Goal: Use online tool/utility: Utilize a website feature to perform a specific function

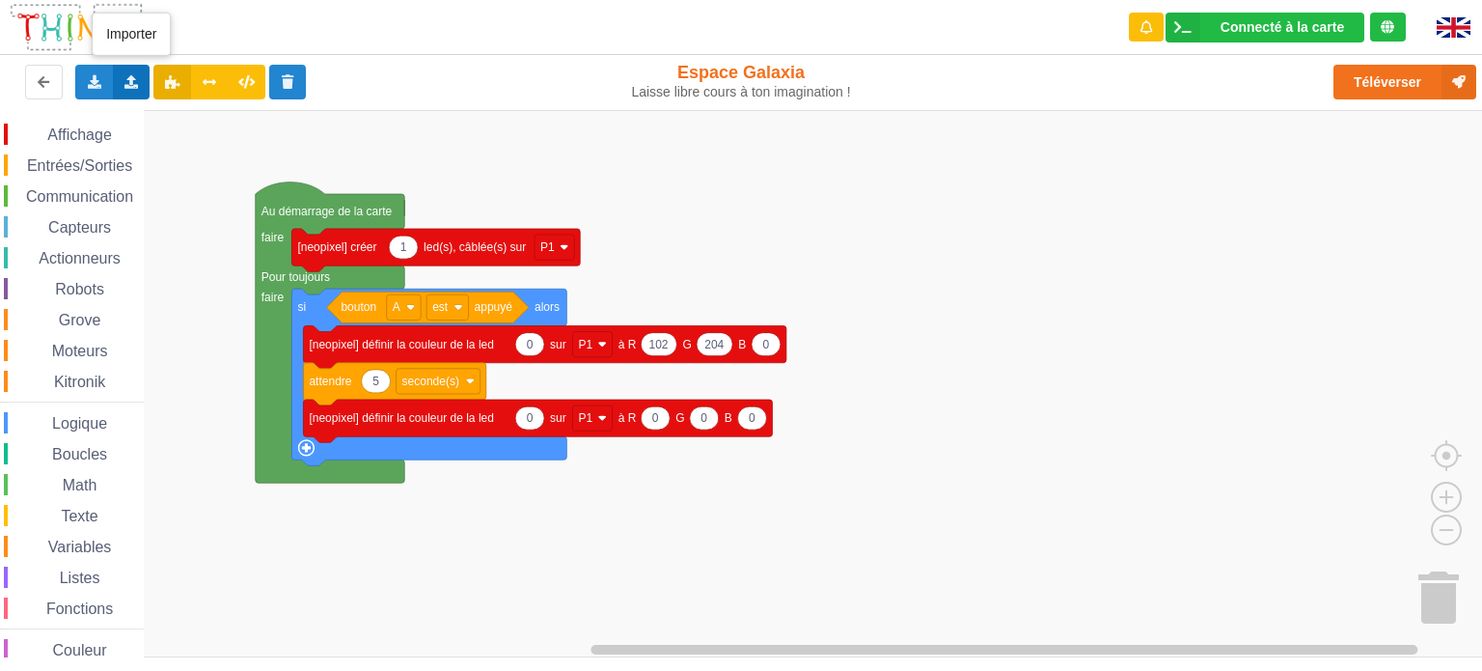
click at [123, 73] on div "Importer un assemblage de blocs Importer du code Python" at bounding box center [132, 82] width 38 height 35
click at [224, 122] on span "Importer un assemblage de blocs" at bounding box center [266, 117] width 200 height 15
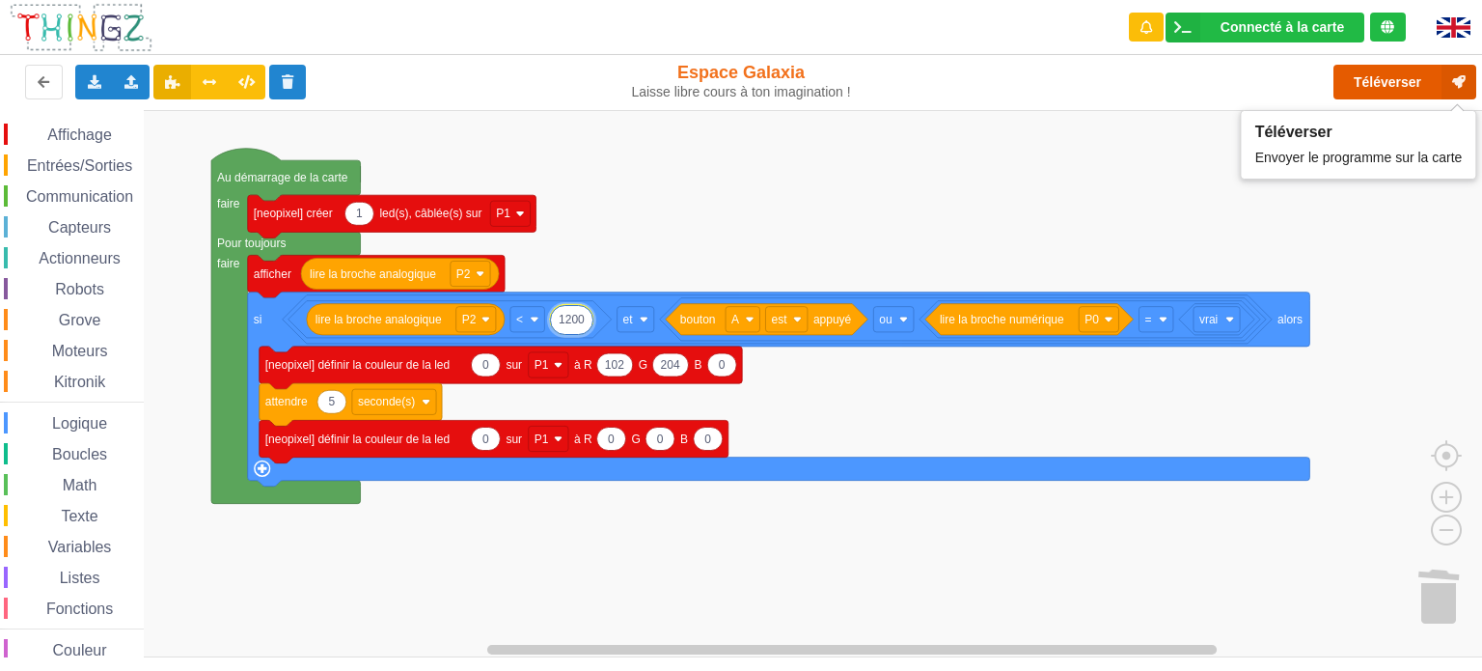
click at [1397, 80] on button "Téléverser" at bounding box center [1404, 82] width 143 height 35
click at [585, 314] on input "1200" at bounding box center [571, 320] width 43 height 30
click at [575, 322] on input "1200" at bounding box center [571, 320] width 43 height 30
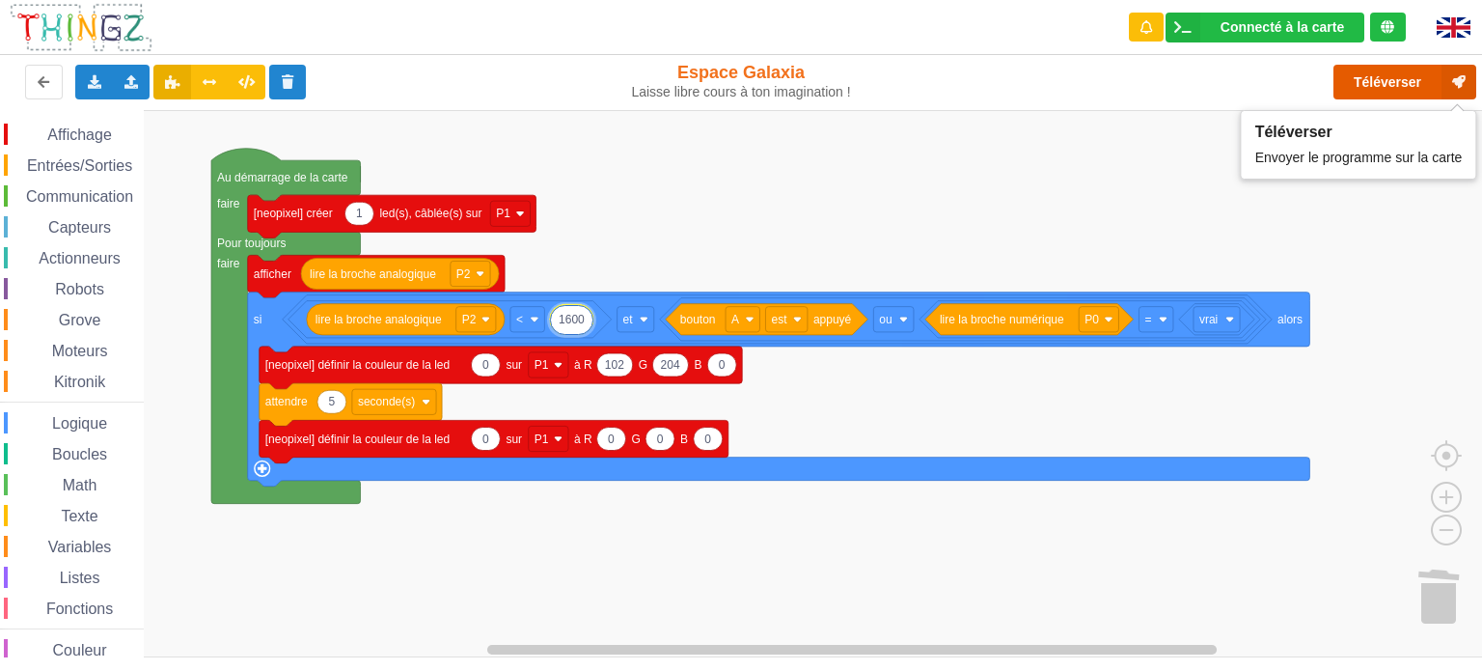
click at [1361, 90] on button "Téléverser" at bounding box center [1404, 82] width 143 height 35
click at [567, 327] on input "1600" at bounding box center [571, 320] width 43 height 30
type input "6000"
click at [1386, 99] on body "Connecté à la carte Réglages Ouvrir le moniteur automatiquement Connexion autom…" at bounding box center [741, 335] width 1482 height 671
click at [1384, 82] on button "Téléverser" at bounding box center [1404, 82] width 143 height 35
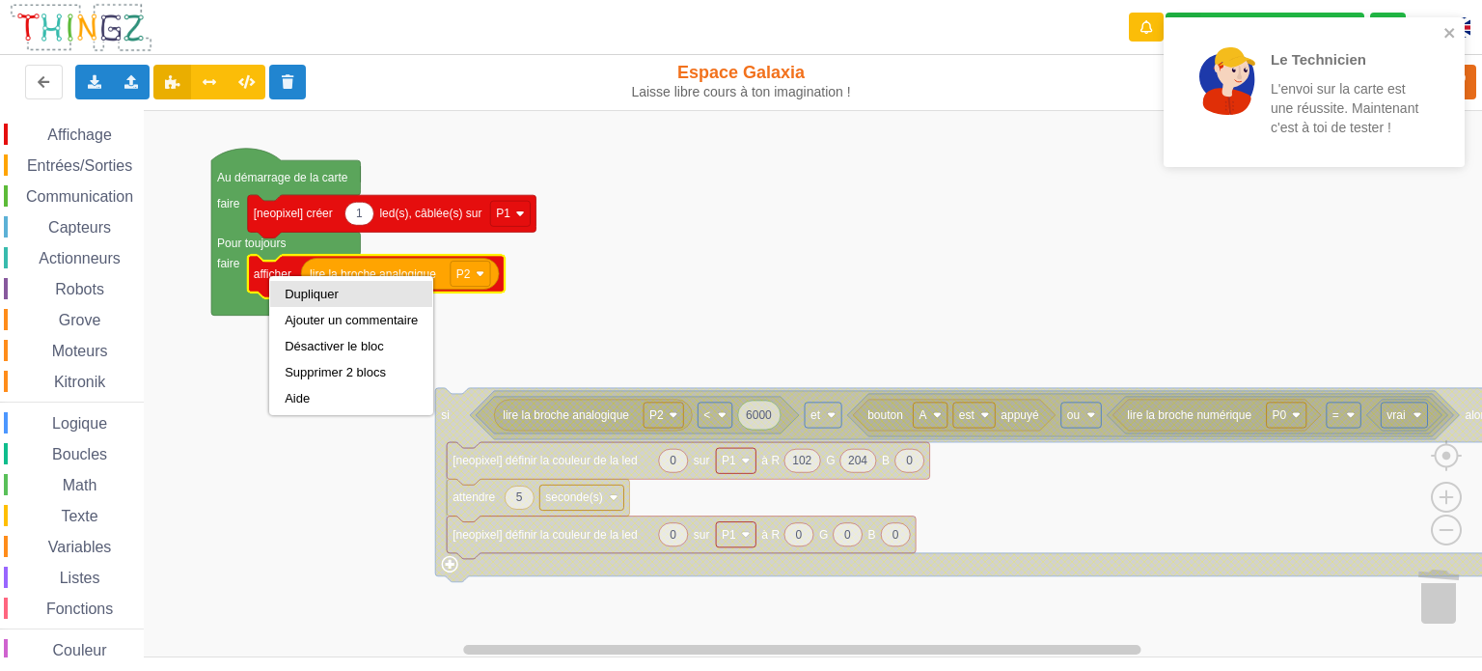
click at [331, 296] on div "Dupliquer" at bounding box center [351, 294] width 133 height 14
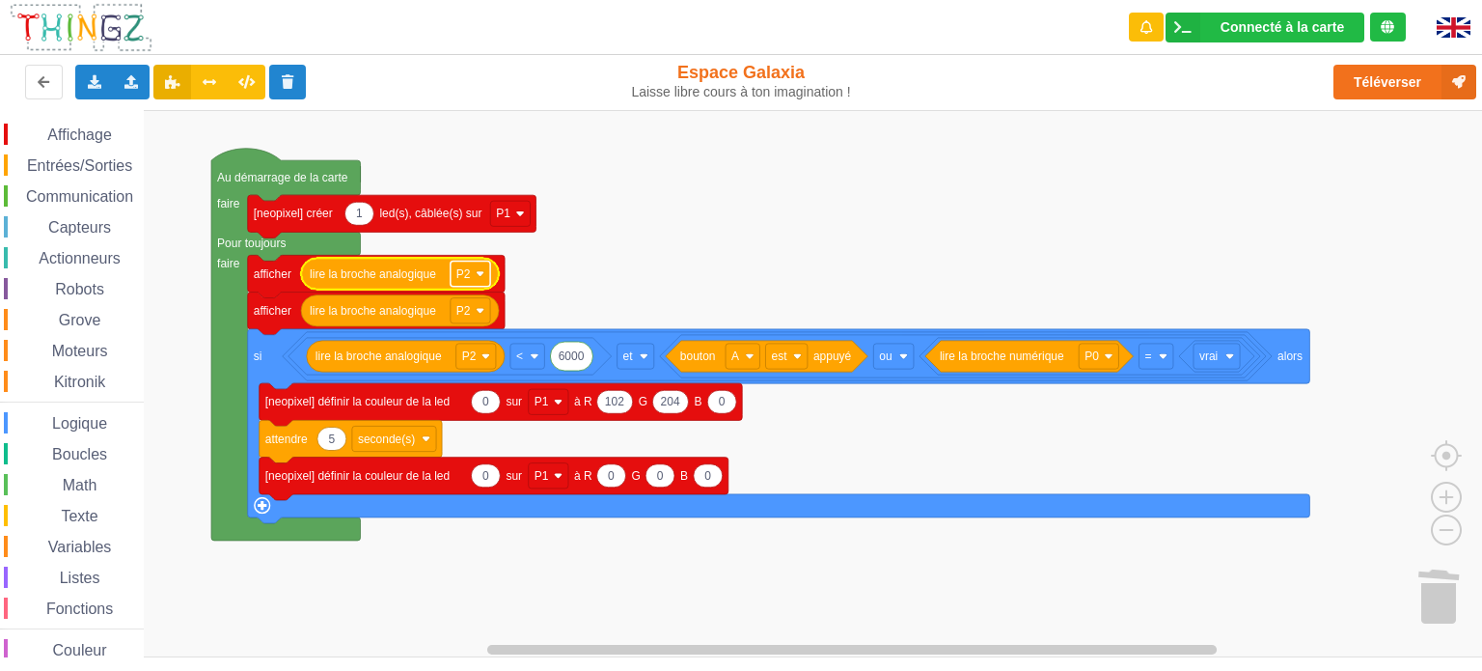
click at [484, 270] on g "P2" at bounding box center [471, 272] width 40 height 25
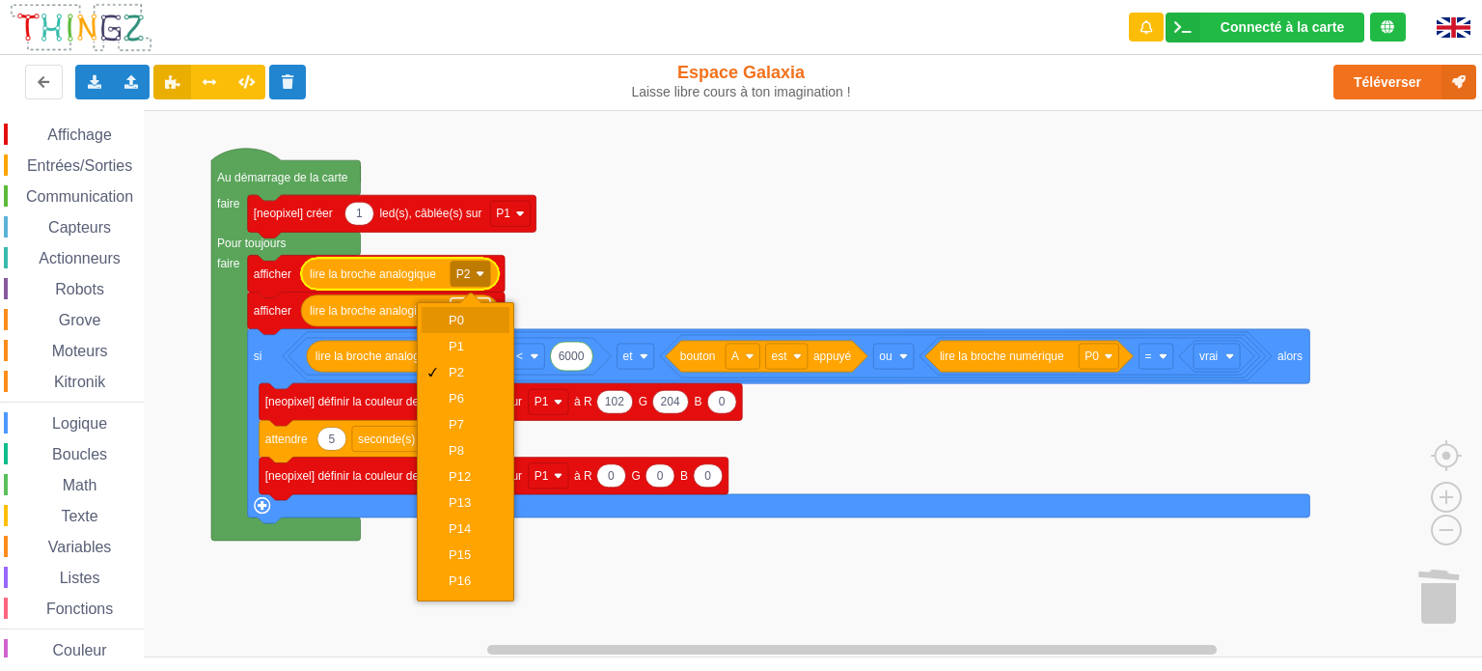
drag, startPoint x: 479, startPoint y: 314, endPoint x: 489, endPoint y: 315, distance: 10.8
click at [479, 313] on div "P0" at bounding box center [472, 320] width 46 height 14
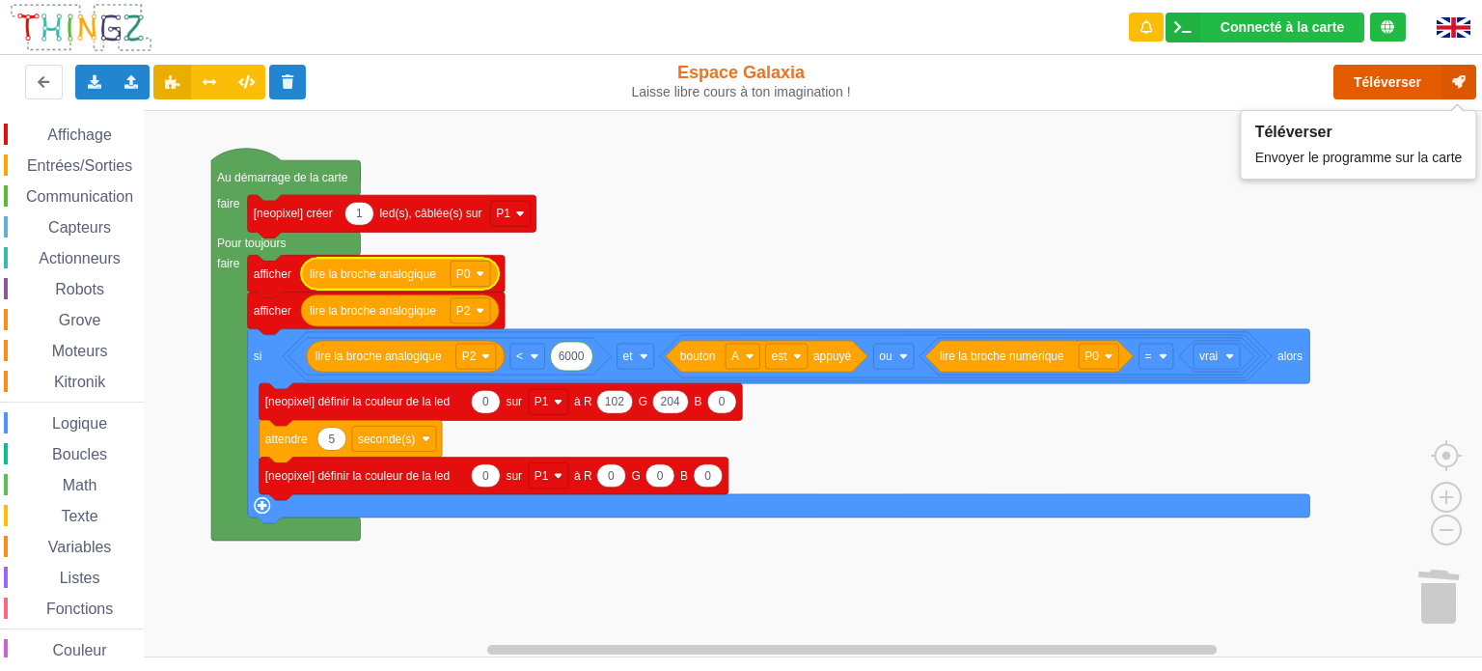
click at [1374, 84] on button "Téléverser" at bounding box center [1404, 82] width 143 height 35
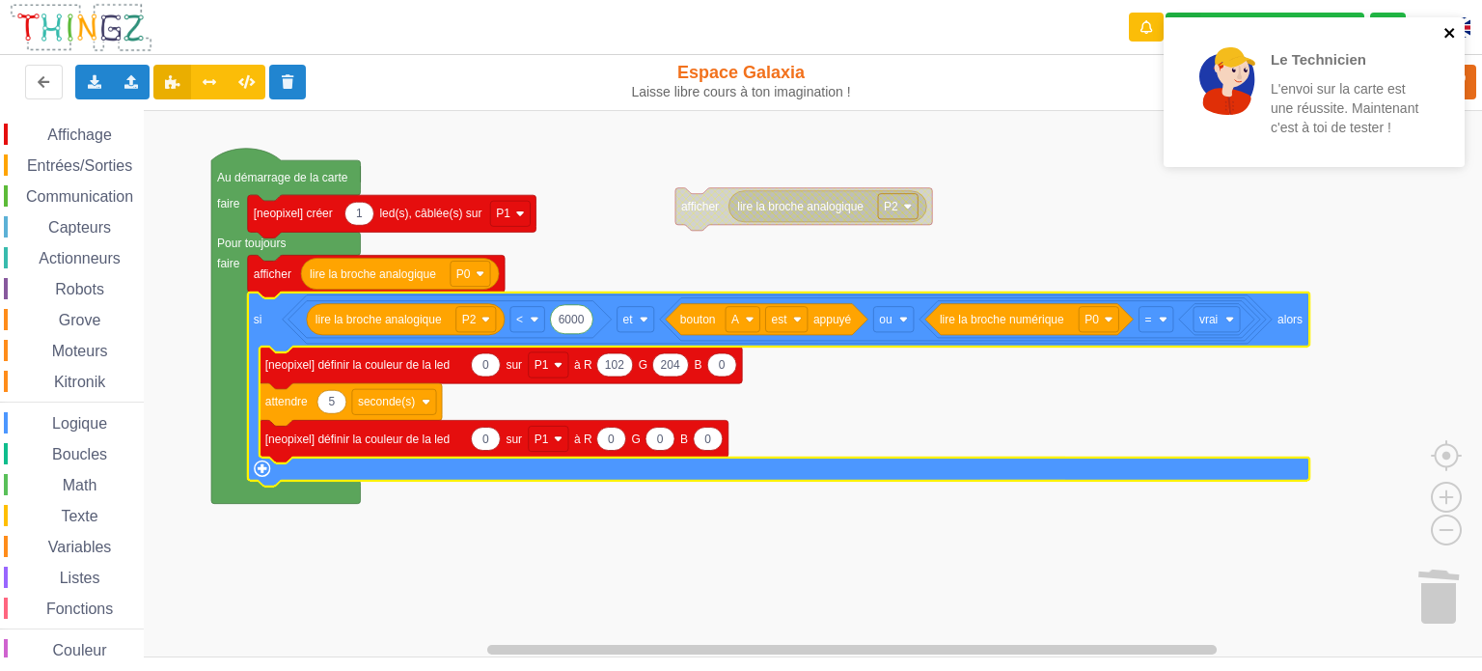
click at [1446, 30] on icon "close" at bounding box center [1449, 33] width 10 height 10
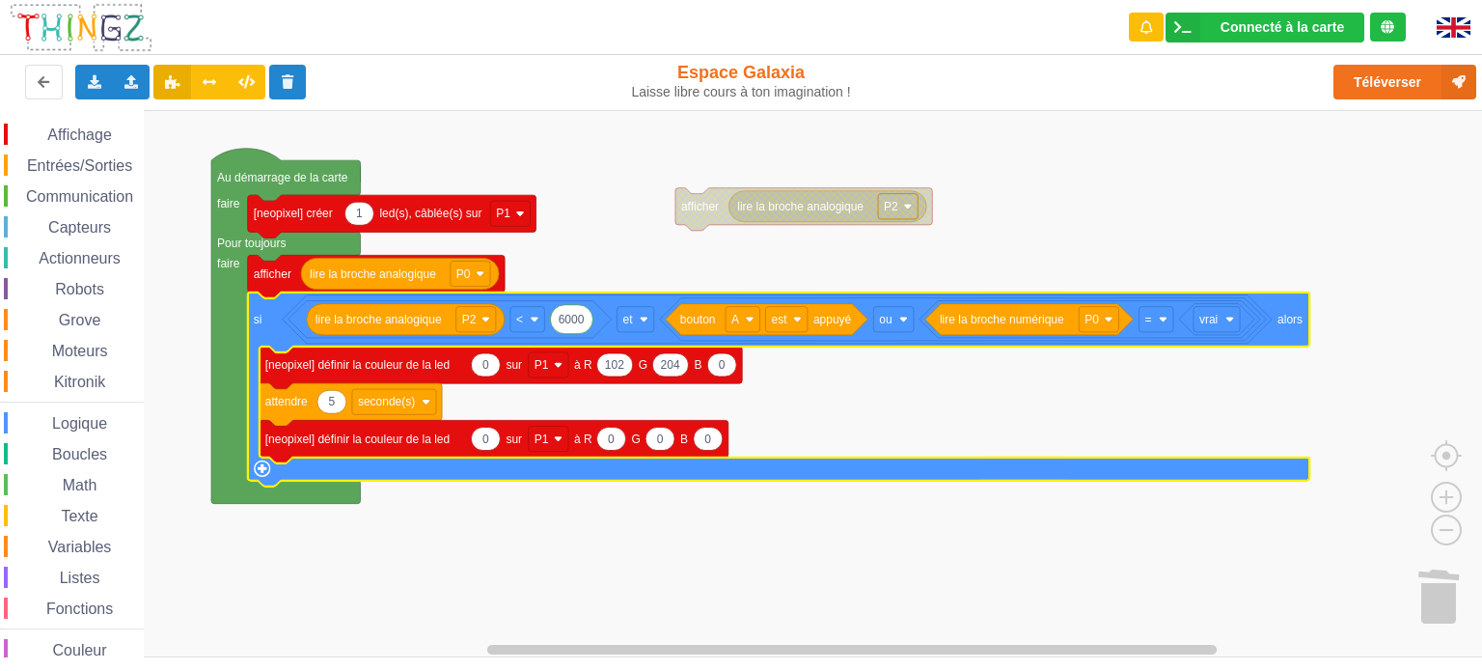
click at [1411, 94] on div "Le Technicien L'envoi sur la carte est une réussite. Maintenant c'est à toi de …" at bounding box center [1314, 99] width 309 height 171
click at [1384, 95] on button "Téléverser" at bounding box center [1404, 82] width 143 height 35
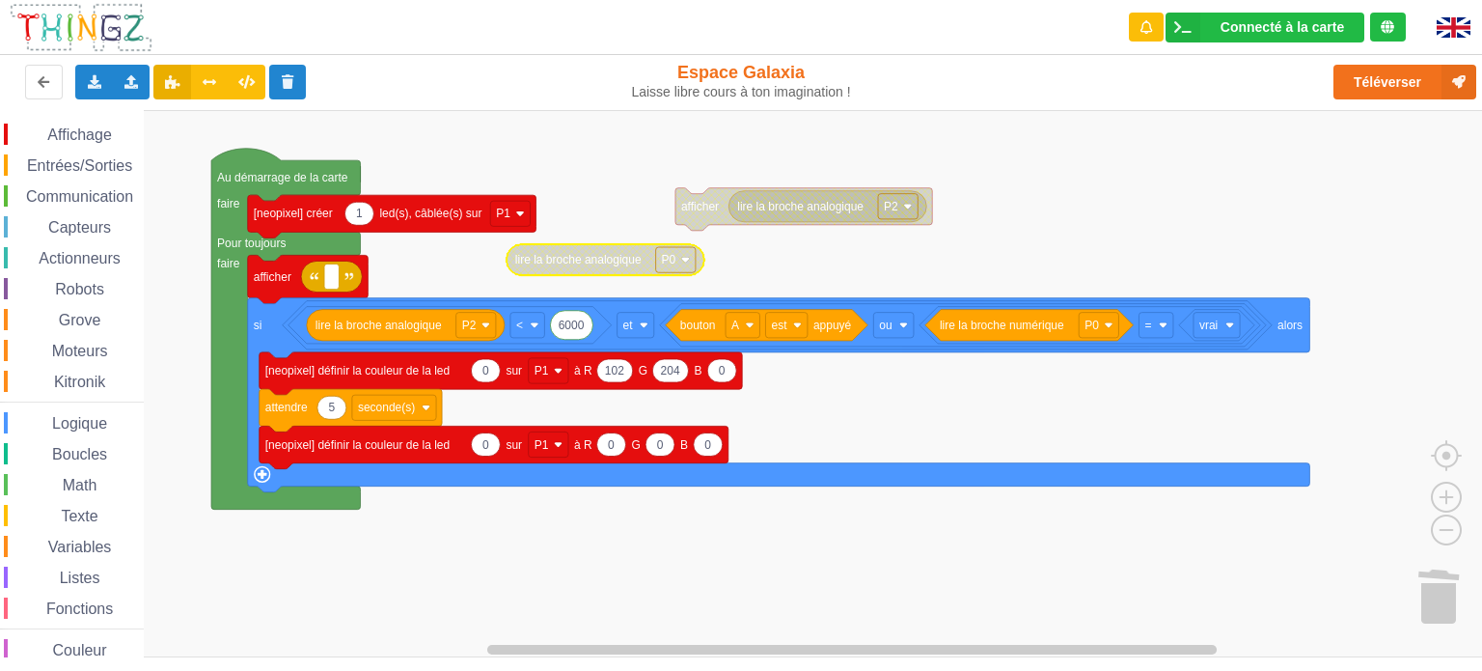
click at [81, 130] on span "Affichage" at bounding box center [78, 134] width 69 height 16
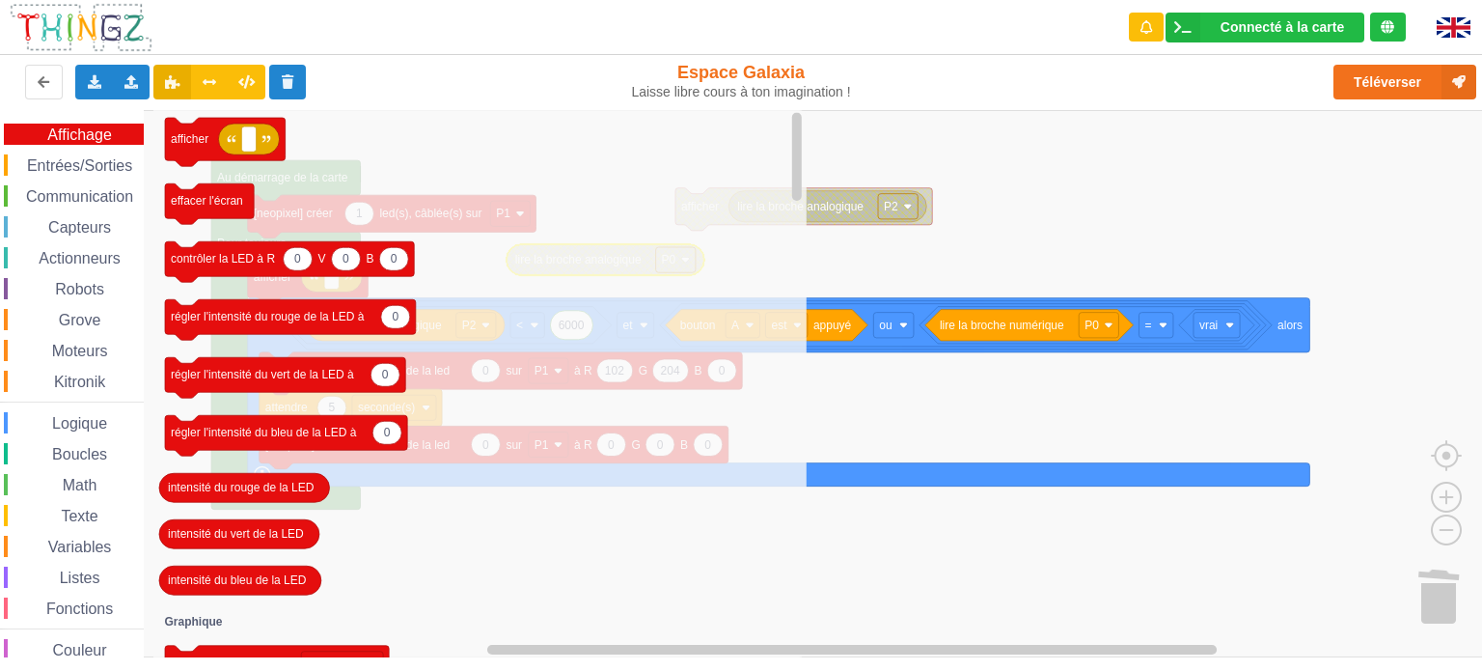
click at [69, 168] on span "Entrées/Sorties" at bounding box center [79, 165] width 111 height 16
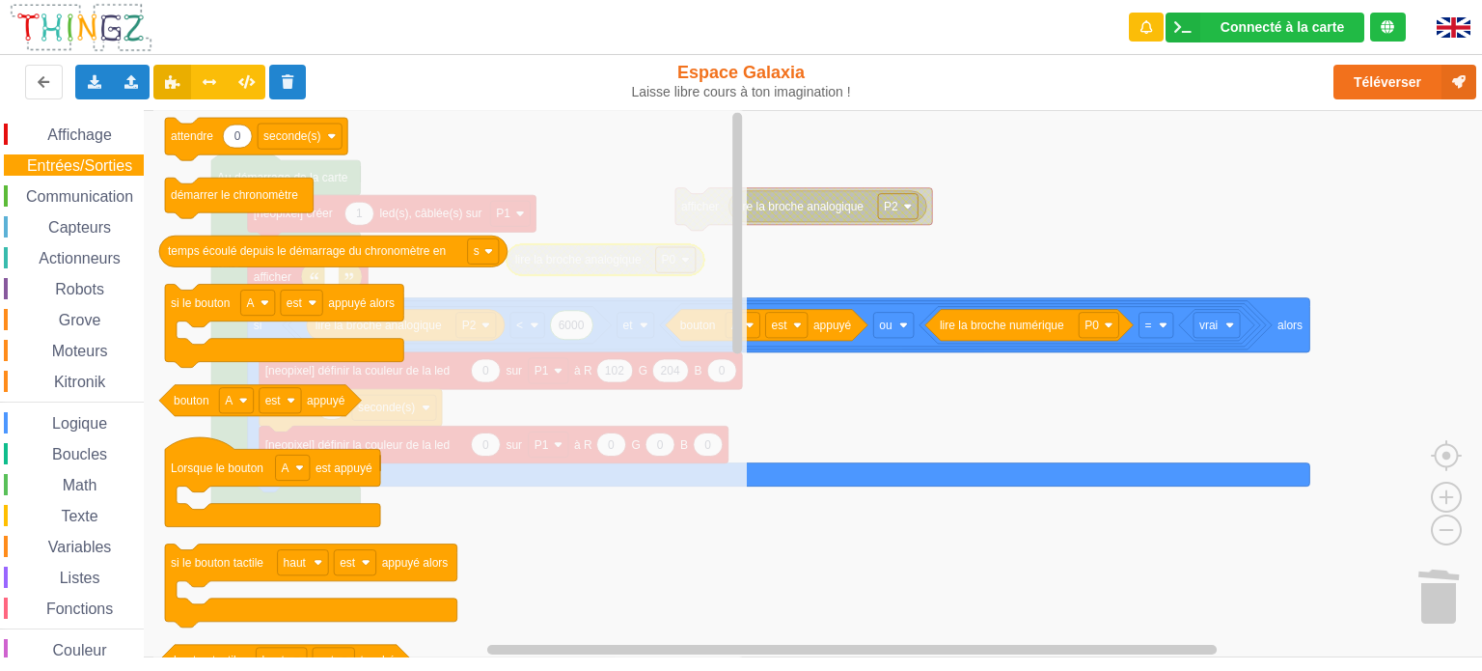
click at [81, 196] on span "Communication" at bounding box center [79, 196] width 113 height 16
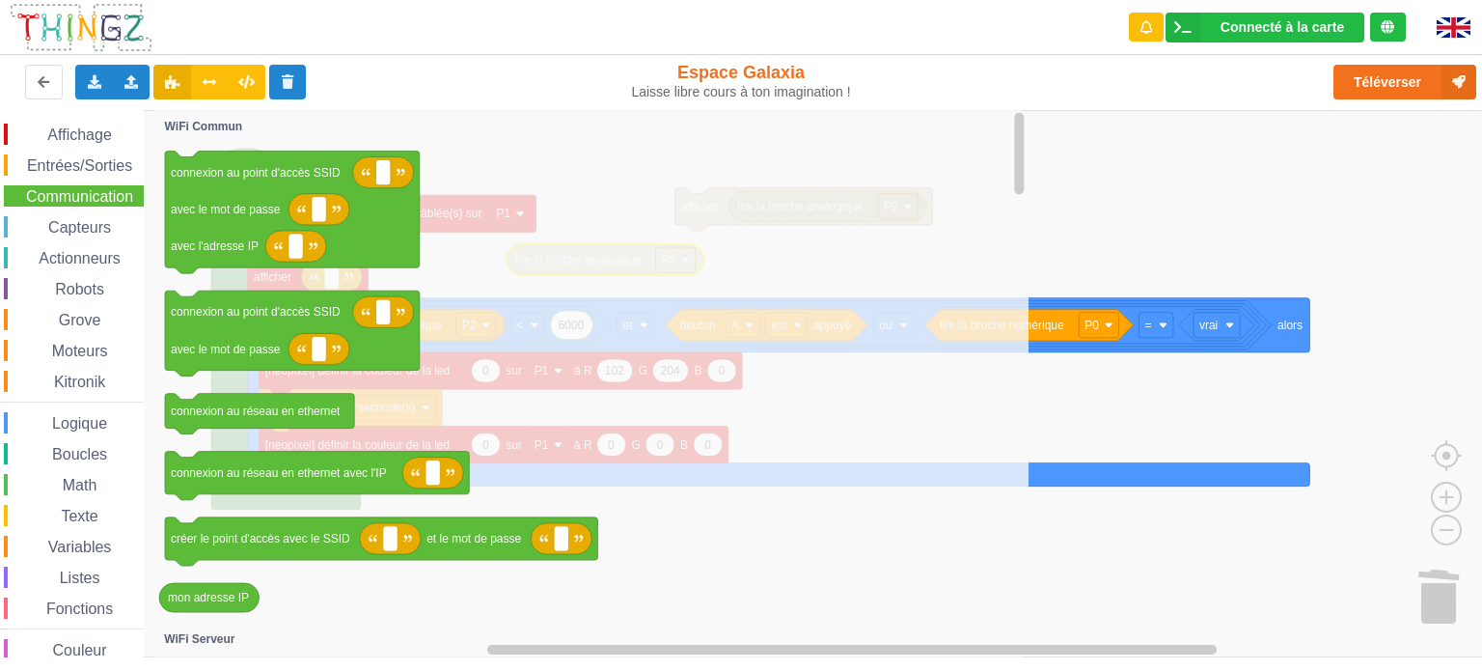
click at [75, 235] on div "Capteurs" at bounding box center [74, 226] width 140 height 21
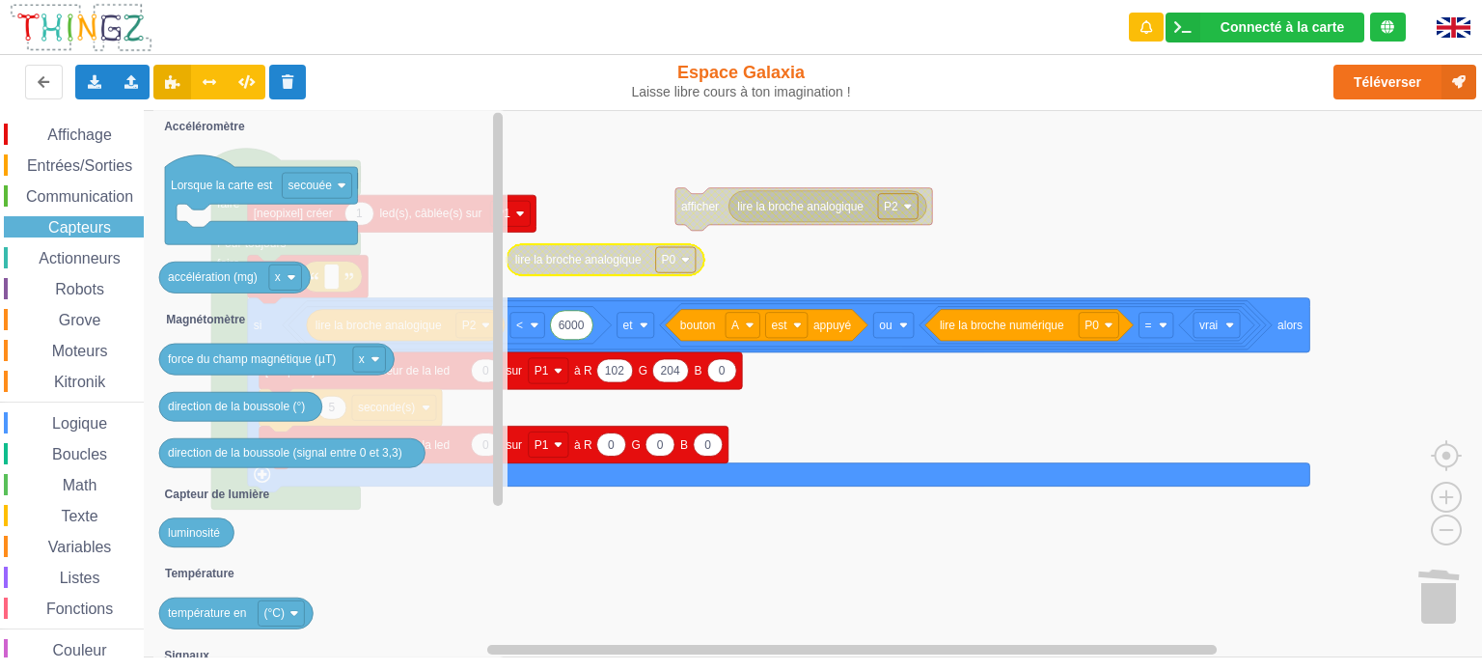
click at [77, 257] on span "Actionneurs" at bounding box center [80, 258] width 88 height 16
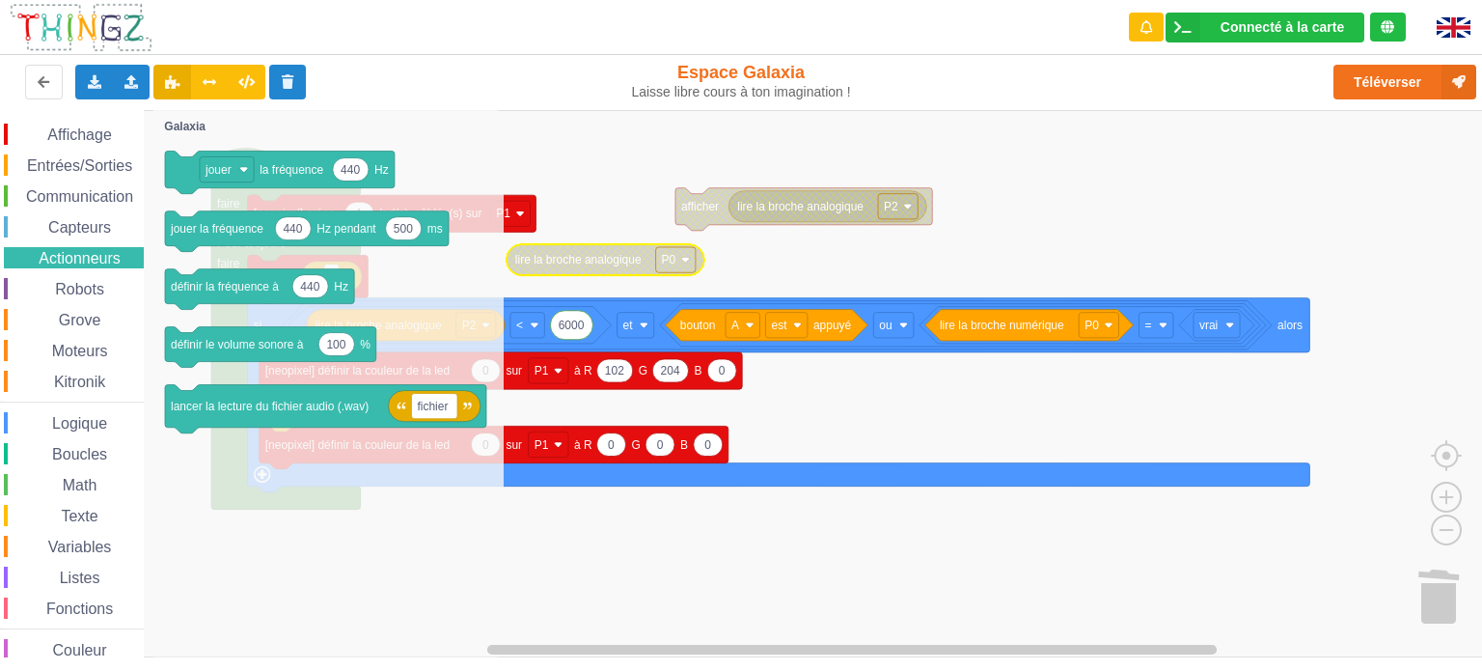
click at [82, 227] on span "Capteurs" at bounding box center [79, 227] width 68 height 16
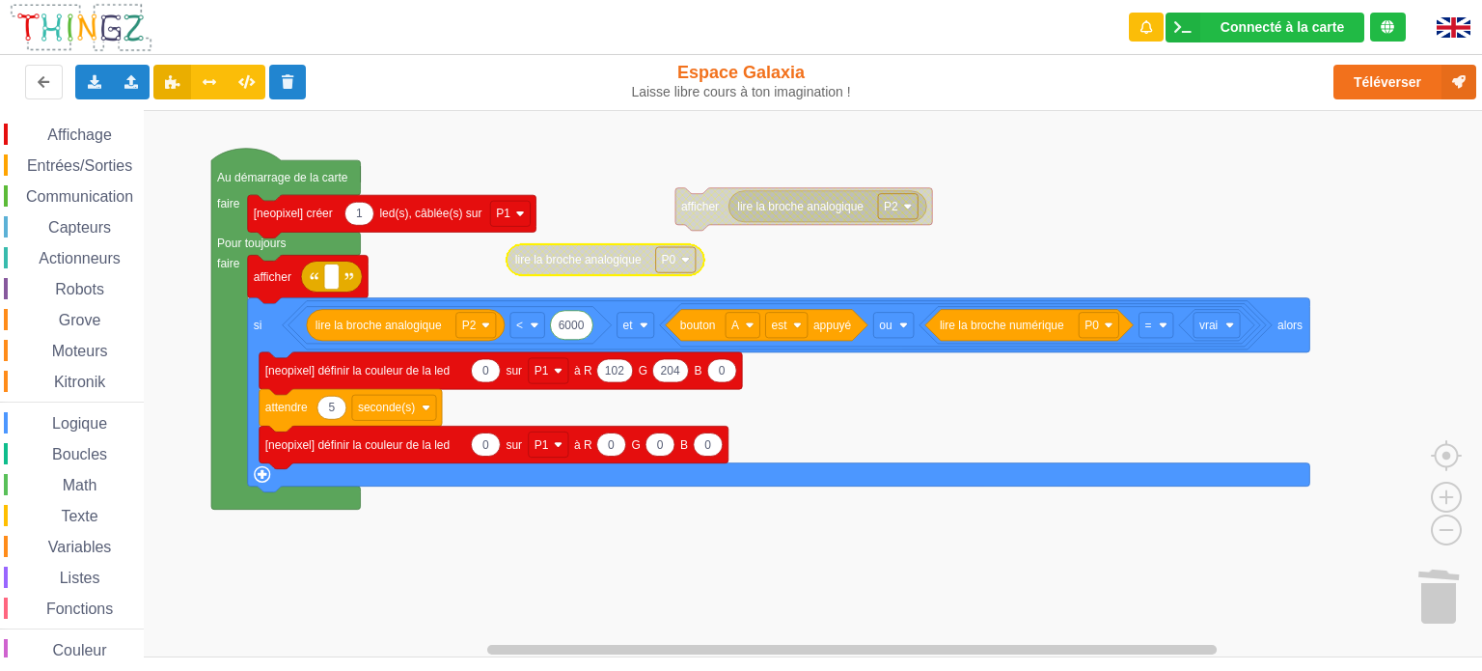
click at [654, 152] on rect "Espace de travail de Blocky" at bounding box center [747, 383] width 1495 height 547
click at [58, 160] on span "Entrées/Sorties" at bounding box center [79, 165] width 111 height 16
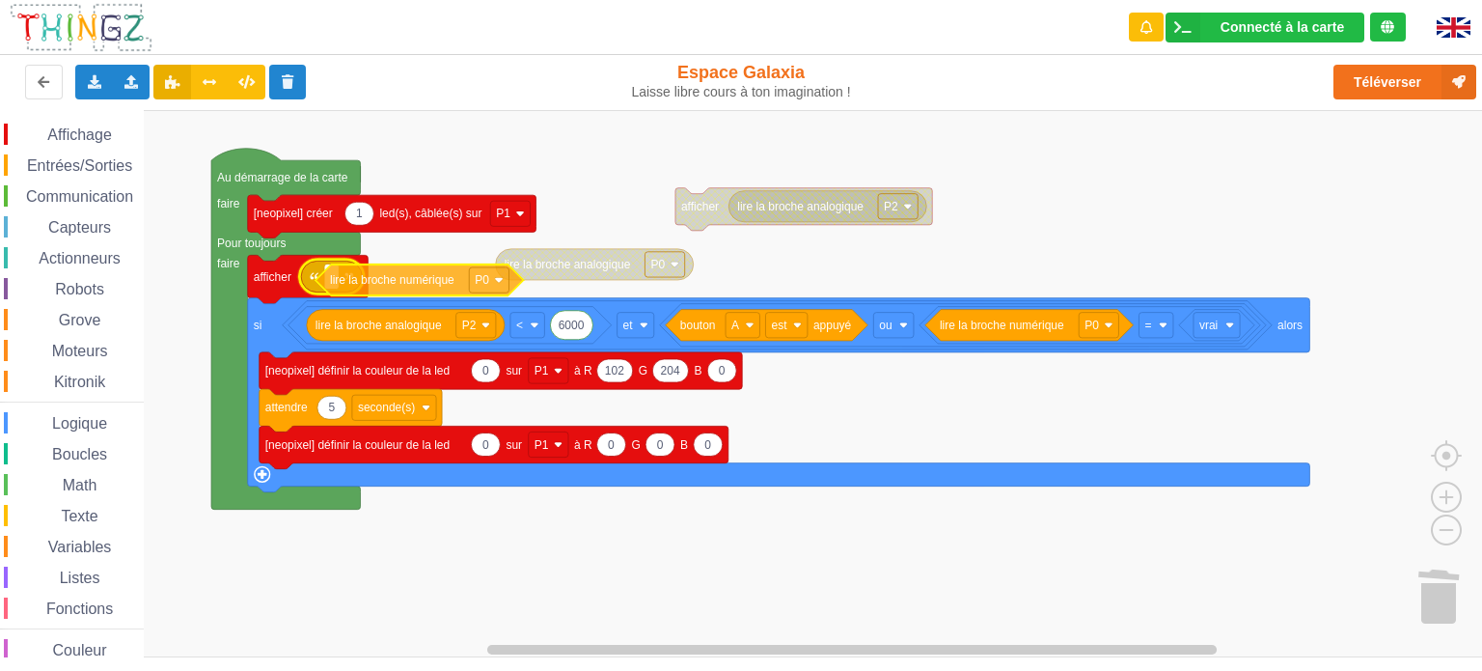
click at [394, 281] on div "Affichage Entrées/Sorties Communication Capteurs Actionneurs Robots Grove Moteu…" at bounding box center [747, 383] width 1495 height 547
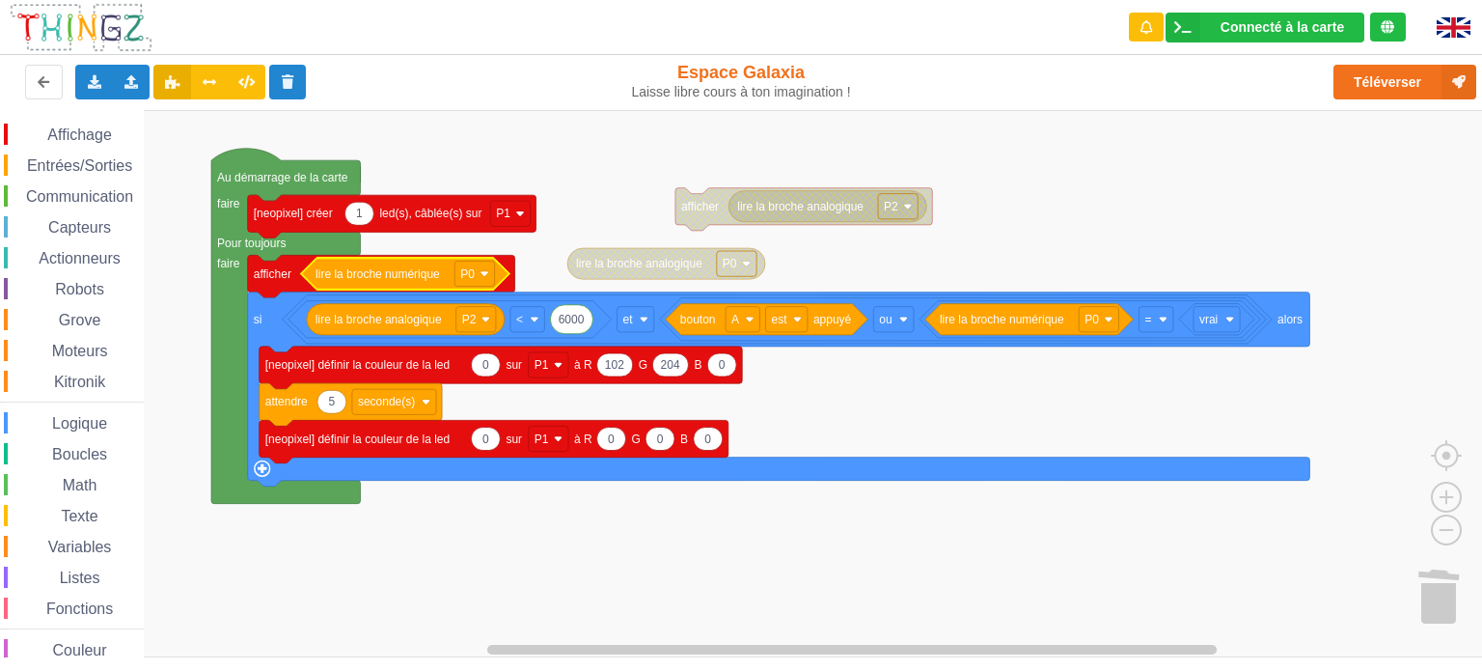
click at [66, 169] on span "Entrées/Sorties" at bounding box center [79, 165] width 111 height 16
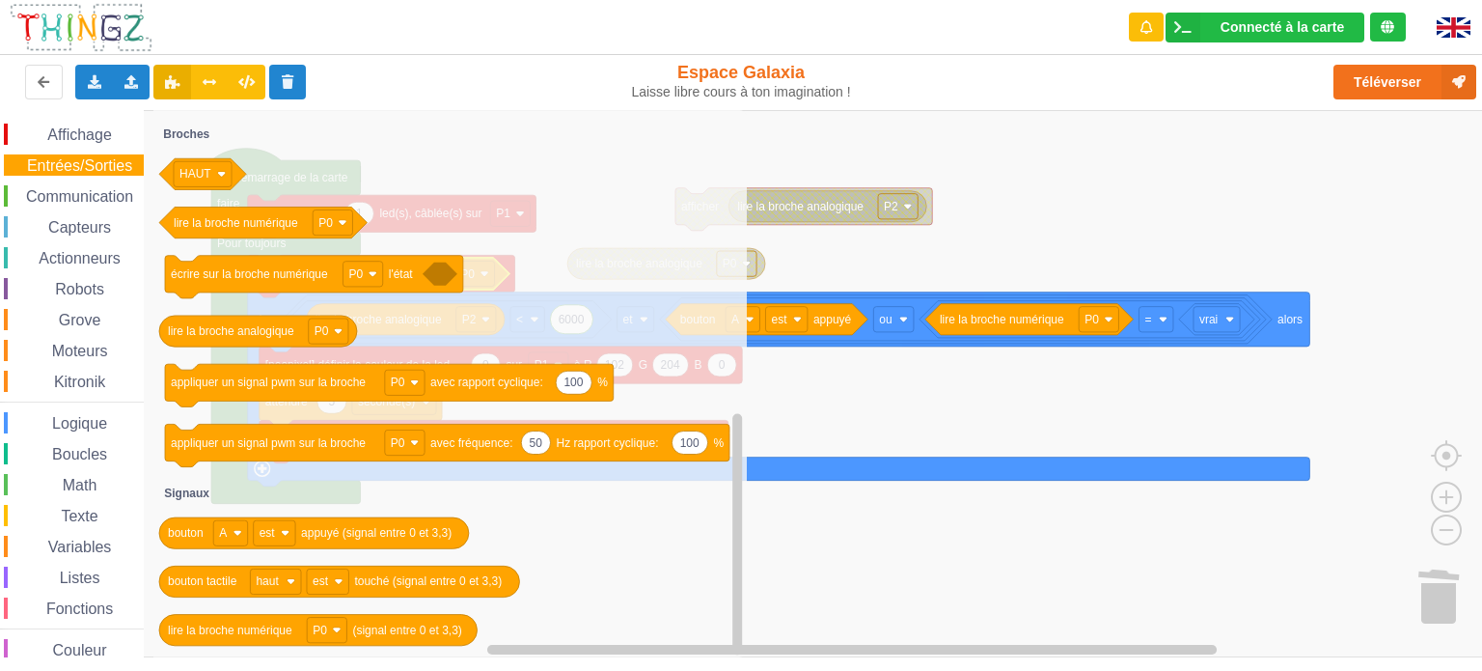
click at [823, 251] on rect "Espace de travail de Blocky" at bounding box center [747, 383] width 1495 height 547
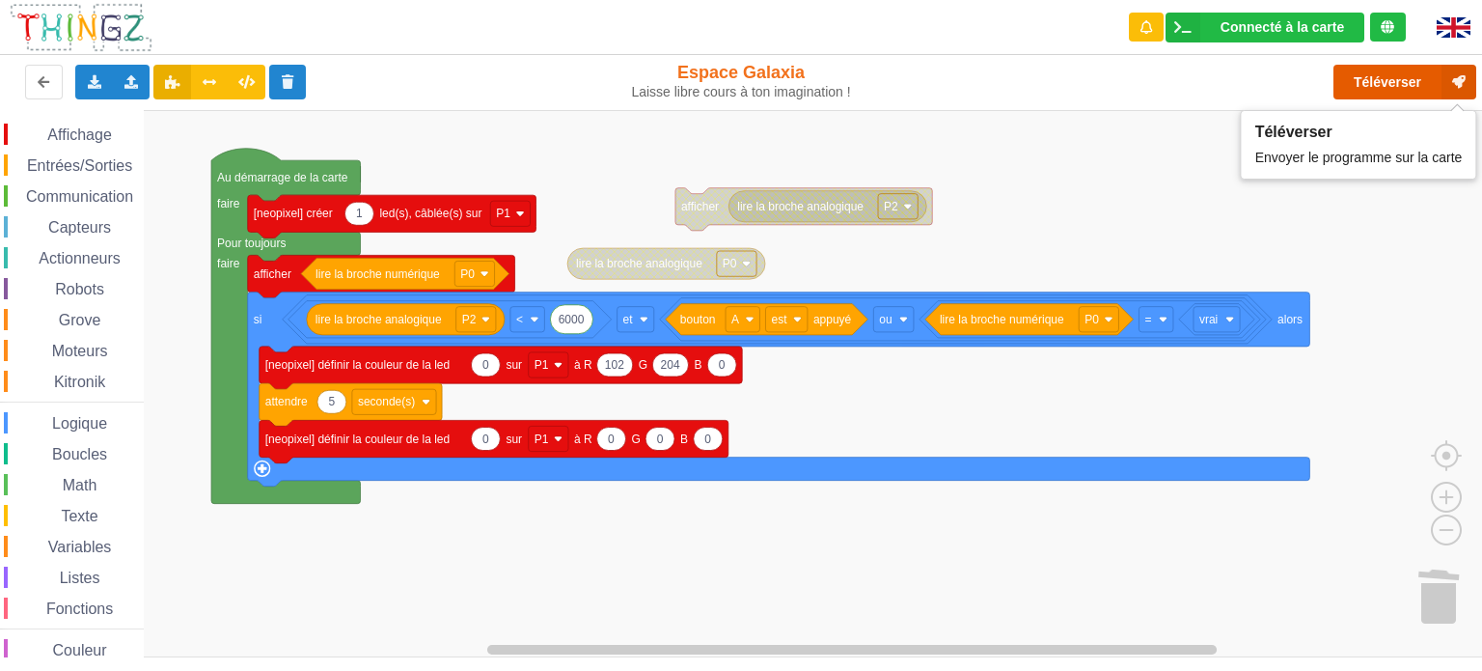
click at [1370, 84] on button "Téléverser" at bounding box center [1404, 82] width 143 height 35
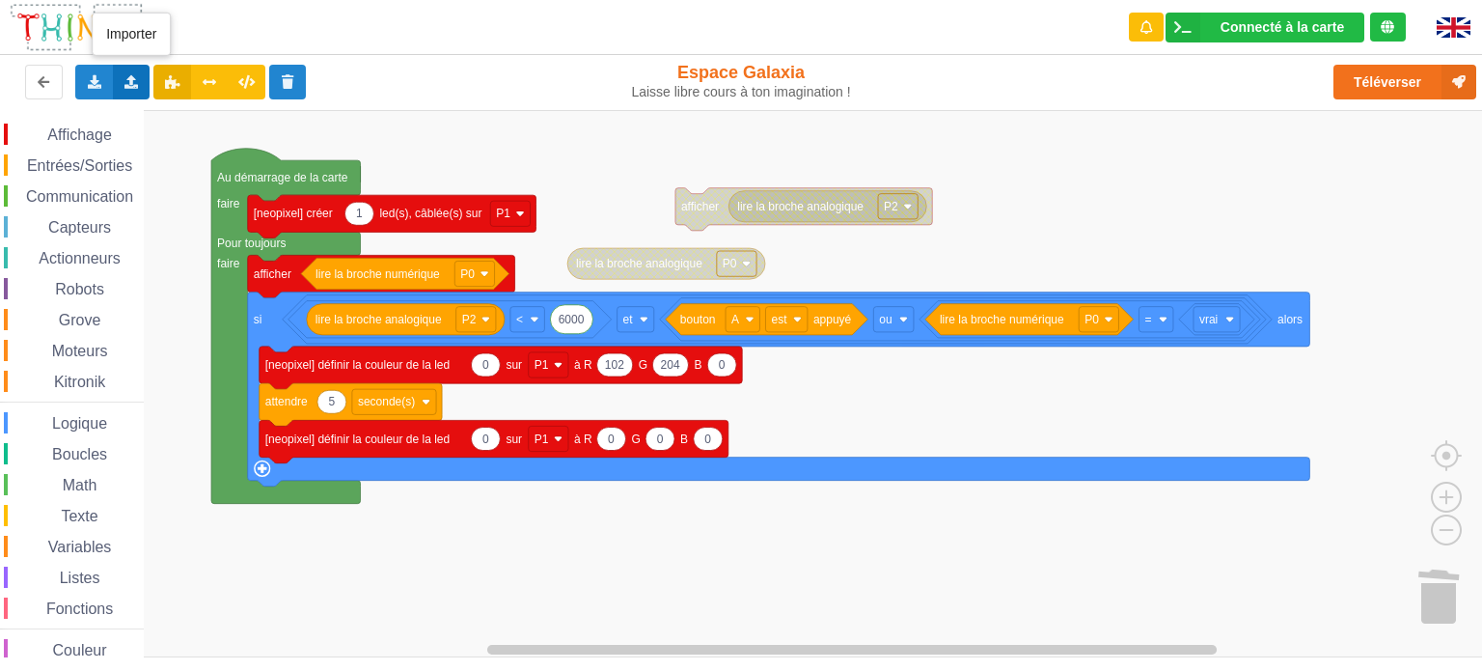
click at [135, 80] on icon at bounding box center [131, 81] width 16 height 12
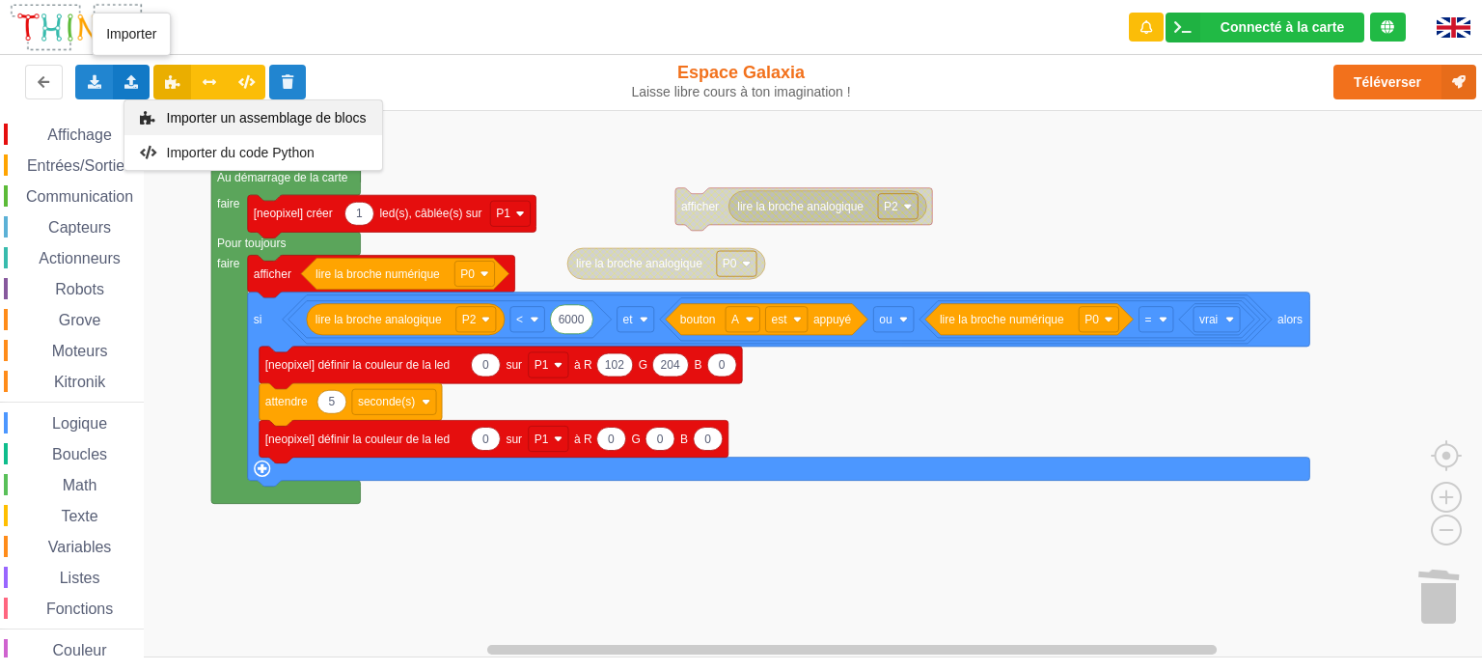
click at [186, 123] on span "Importer un assemblage de blocs" at bounding box center [266, 117] width 200 height 15
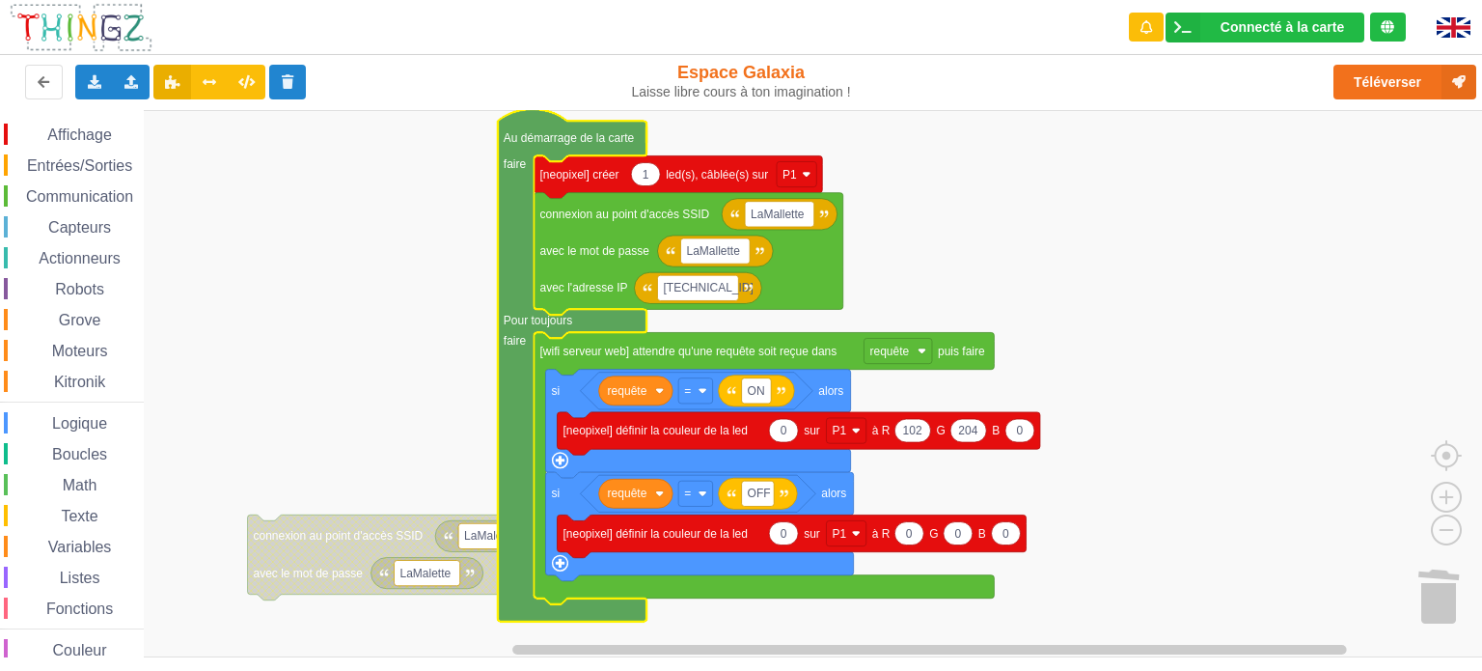
click at [205, 165] on rect "Espace de travail de Blocky" at bounding box center [747, 383] width 1495 height 547
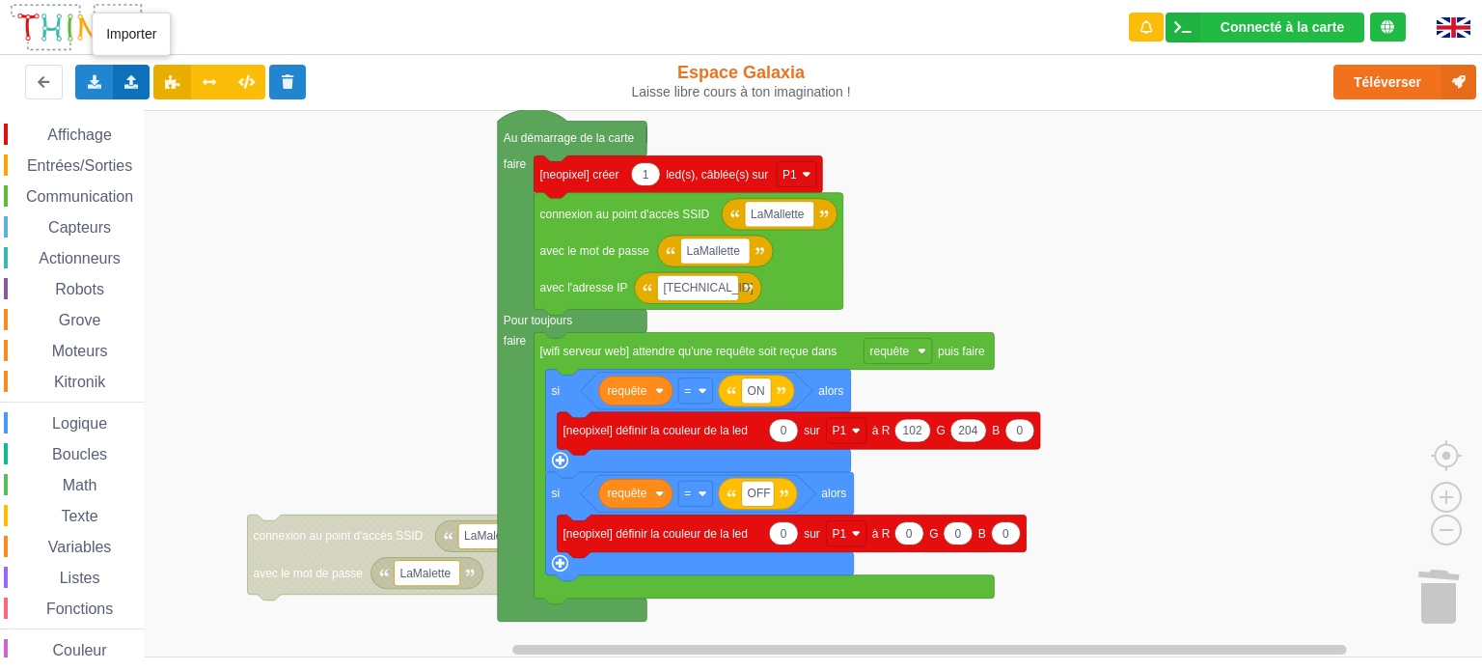
click at [127, 79] on icon at bounding box center [131, 81] width 16 height 12
click at [274, 116] on span "Importer un assemblage de blocs" at bounding box center [266, 117] width 200 height 15
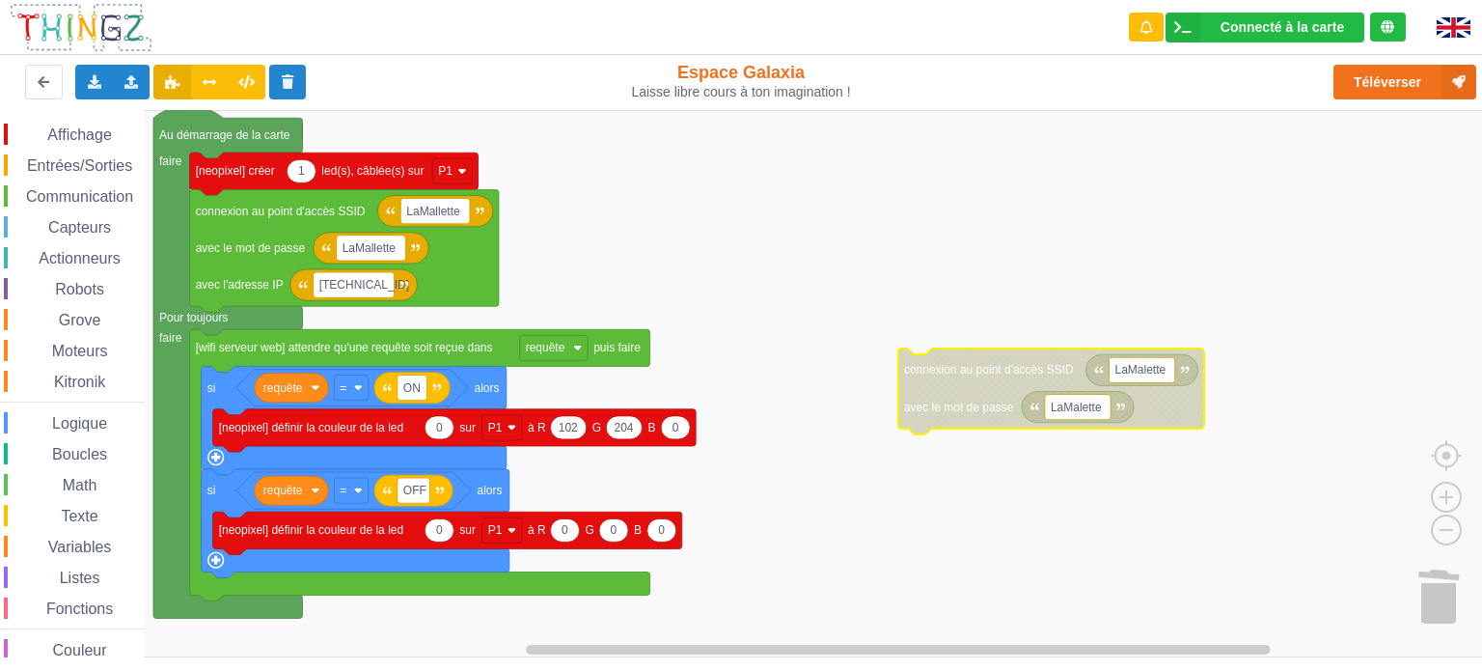
click at [903, 543] on rect "Espace de travail de Blocky" at bounding box center [747, 383] width 1495 height 547
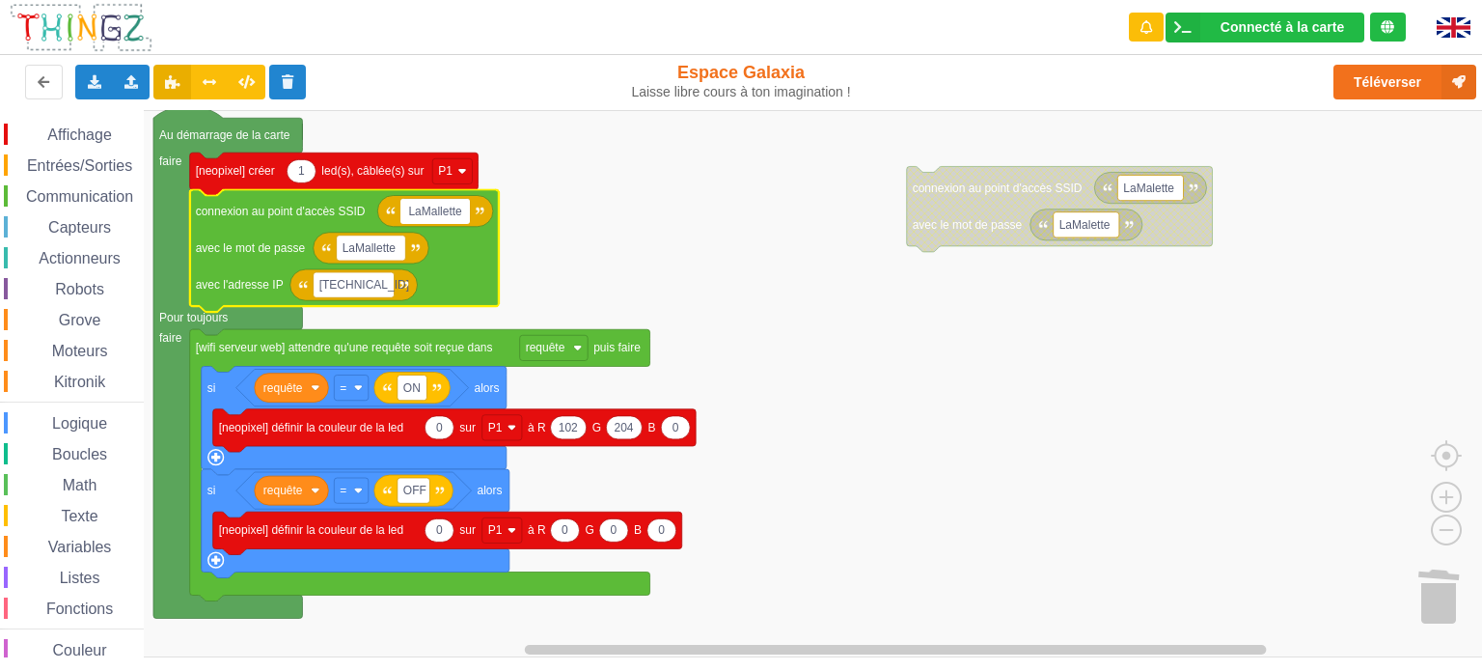
click at [442, 206] on input "LaMallette" at bounding box center [434, 211] width 69 height 25
type input "DCR"
click at [385, 248] on text "LaMallette" at bounding box center [369, 248] width 54 height 14
click at [385, 248] on input "LaMallette" at bounding box center [371, 247] width 69 height 25
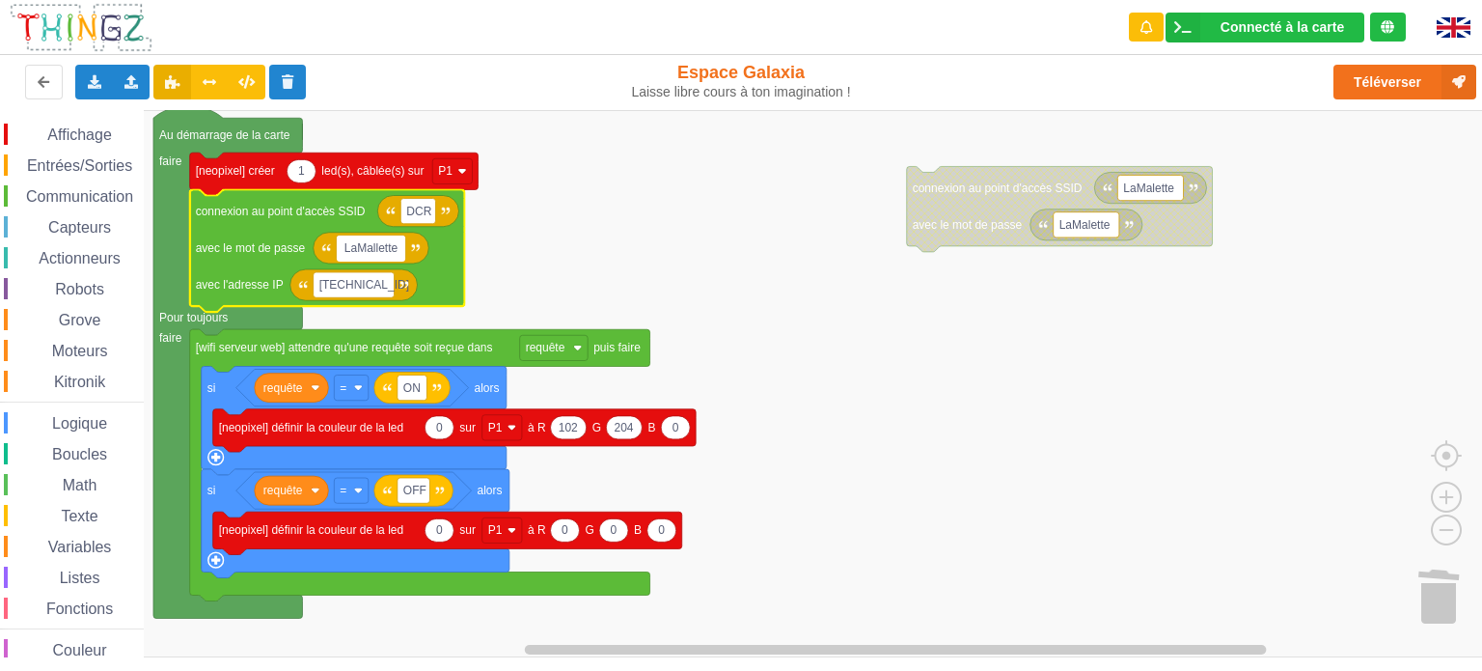
click at [385, 248] on input "LaMallette" at bounding box center [371, 247] width 69 height 25
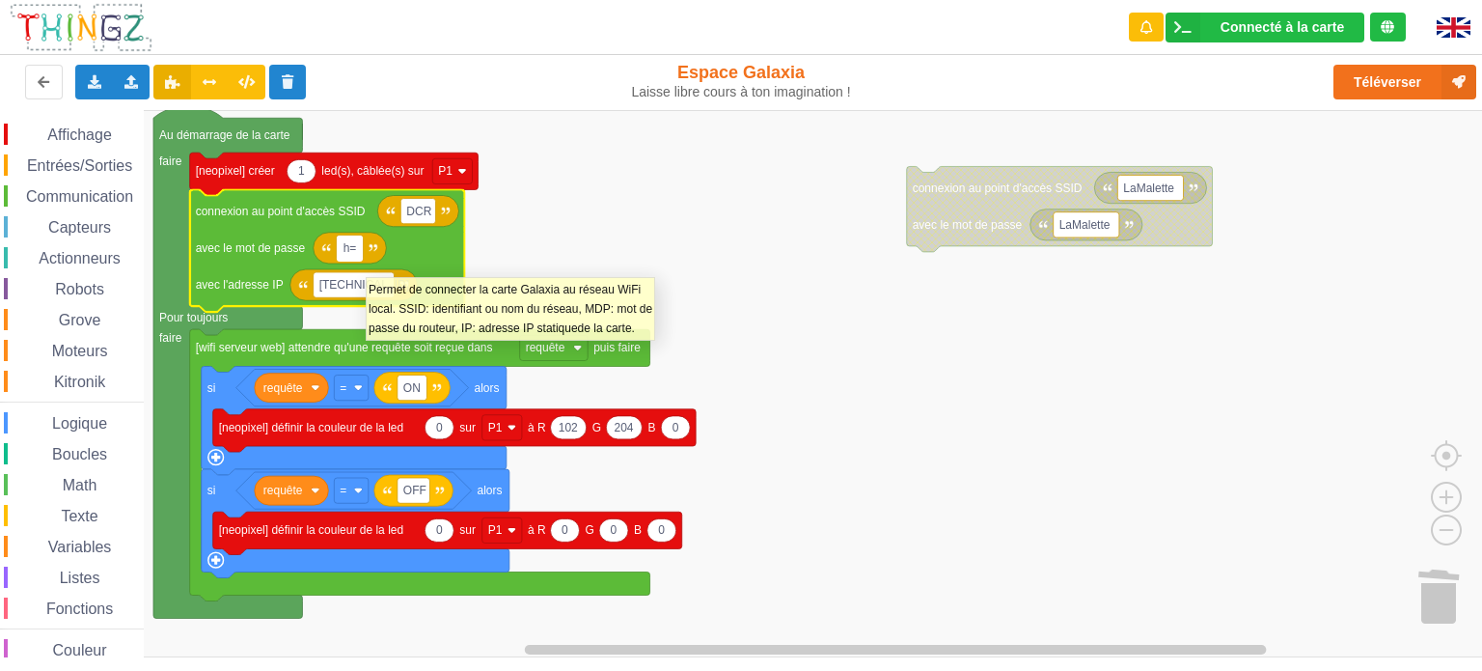
type input "h"
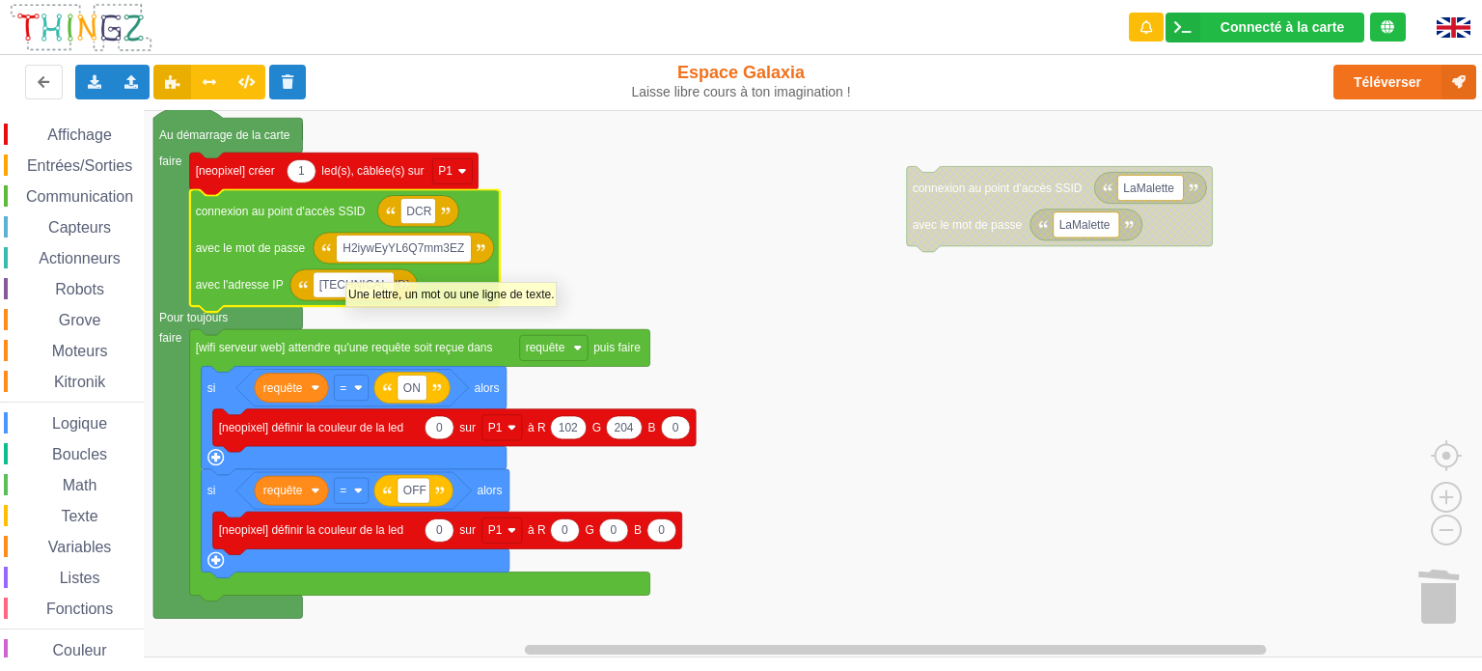
type input "H2iywEyYL6Q7mm3EZZ"
click at [829, 321] on rect "Espace de travail de Blocky" at bounding box center [747, 383] width 1495 height 547
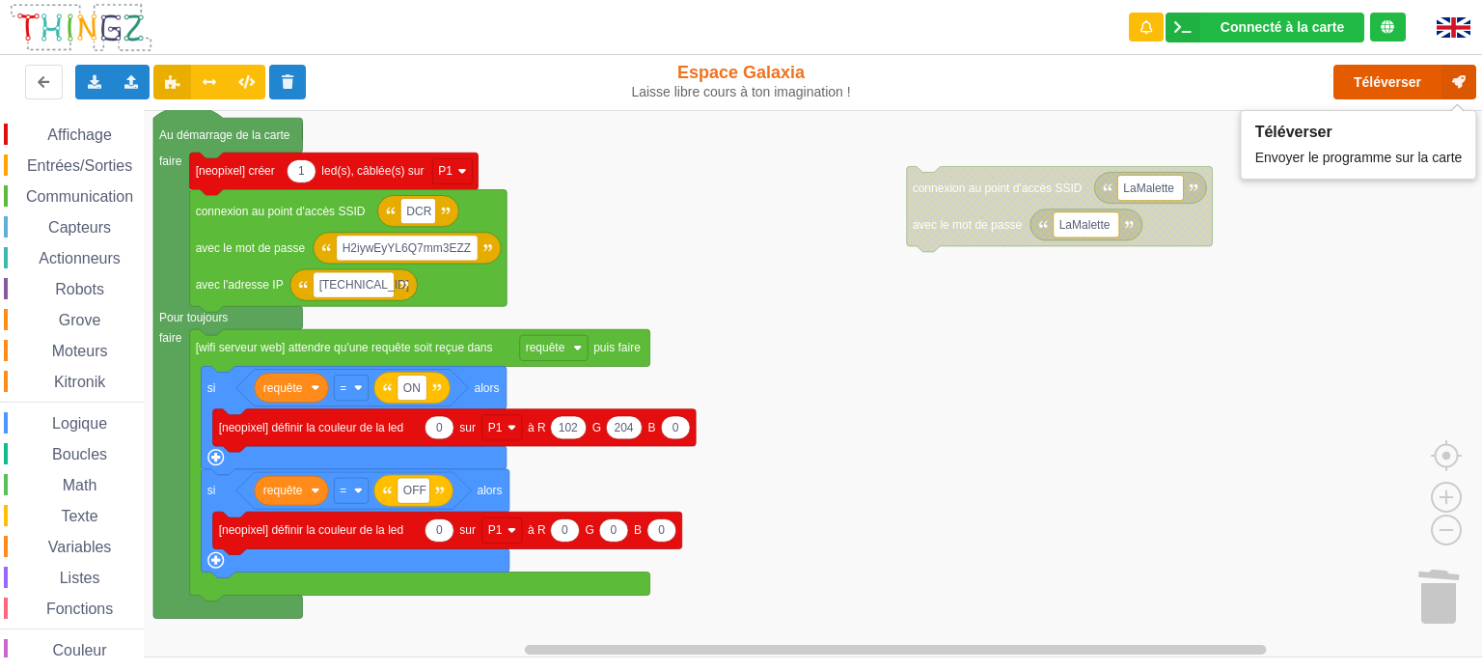
click at [1357, 72] on button "Téléverser" at bounding box center [1404, 82] width 143 height 35
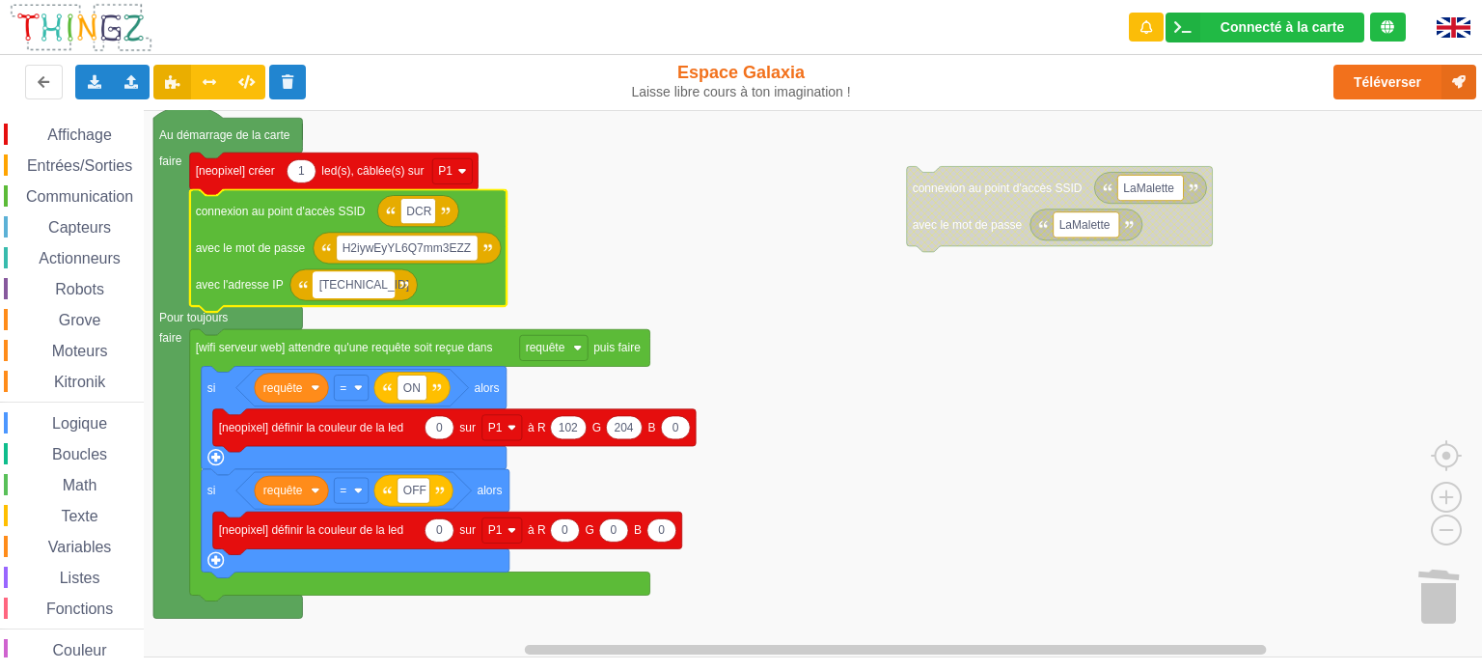
click at [365, 282] on text "[TECHNICAL_ID]" at bounding box center [364, 285] width 90 height 14
type input "[TECHNICAL_ID]"
click at [1367, 88] on button "Téléverser" at bounding box center [1404, 82] width 143 height 35
click at [133, 81] on icon at bounding box center [131, 81] width 16 height 12
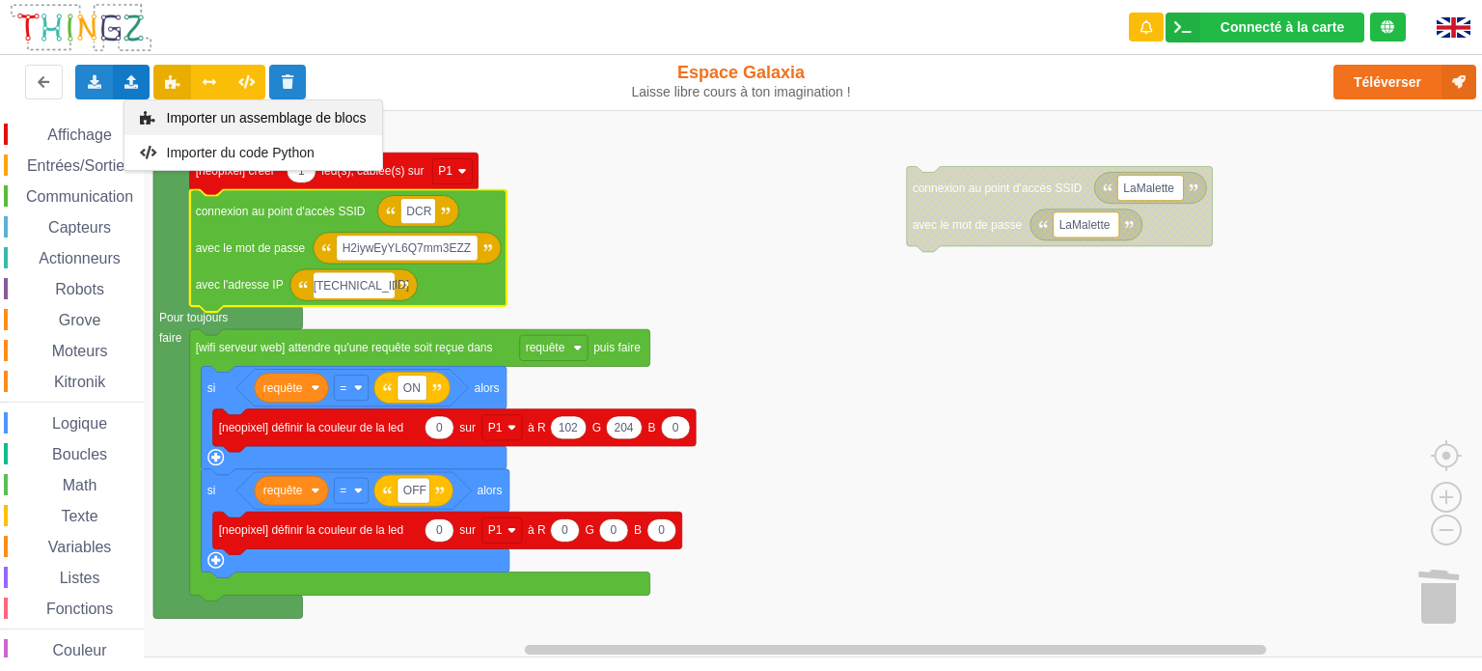
click at [225, 123] on span "Importer un assemblage de blocs" at bounding box center [266, 117] width 200 height 15
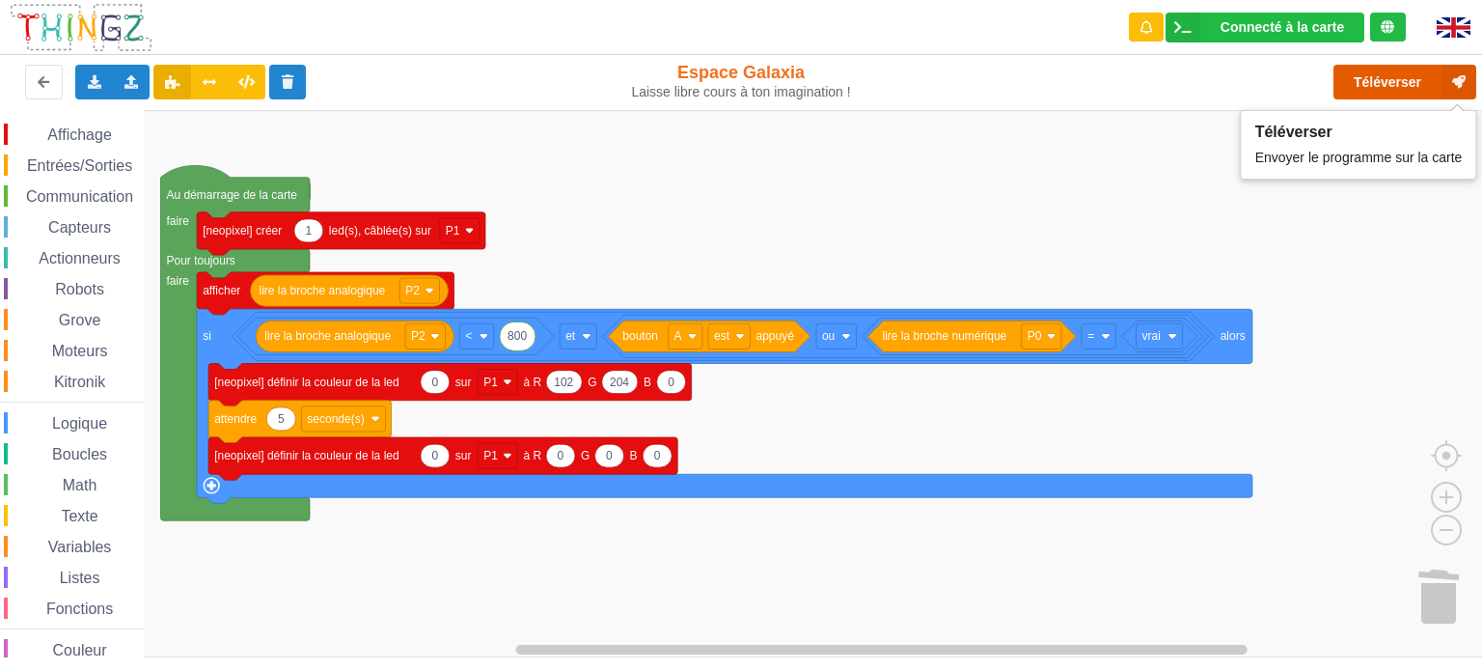
click at [1380, 86] on button "Téléverser" at bounding box center [1404, 82] width 143 height 35
